Goal: Task Accomplishment & Management: Manage account settings

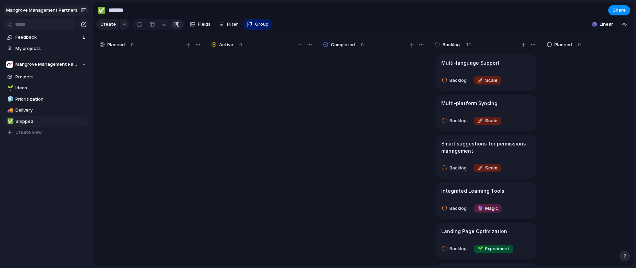
click at [73, 9] on span "Mangrove Management Partners" at bounding box center [41, 10] width 71 height 7
click at [43, 24] on li "Settings" at bounding box center [33, 25] width 57 height 11
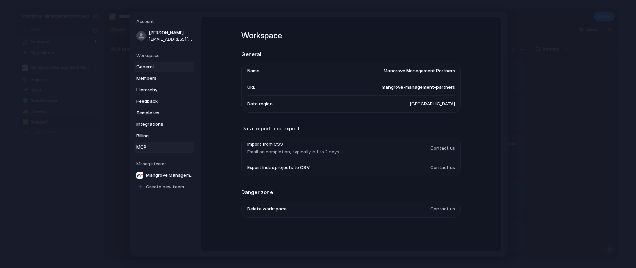
click at [152, 143] on link "MCP" at bounding box center [164, 147] width 60 height 11
